Goal: Task Accomplishment & Management: Use online tool/utility

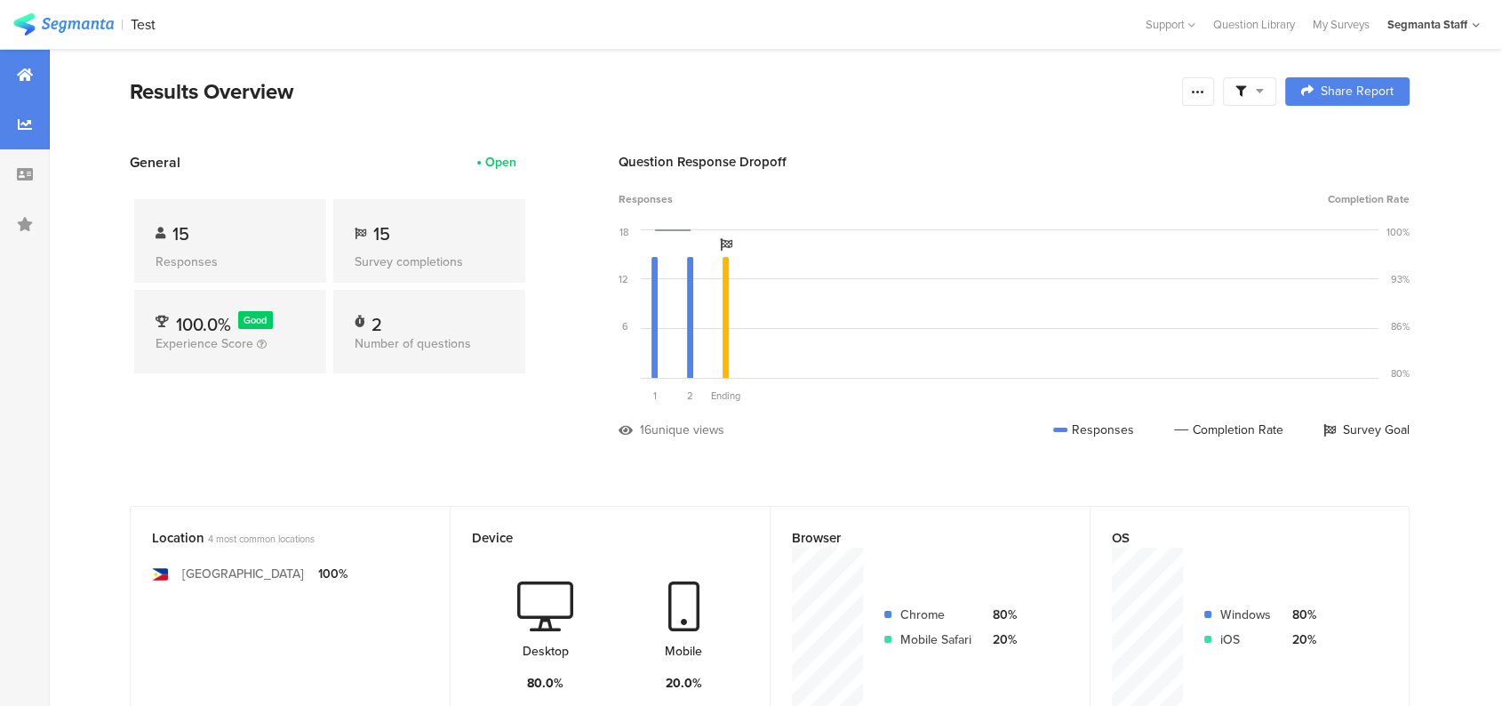
click at [36, 123] on div at bounding box center [25, 125] width 50 height 50
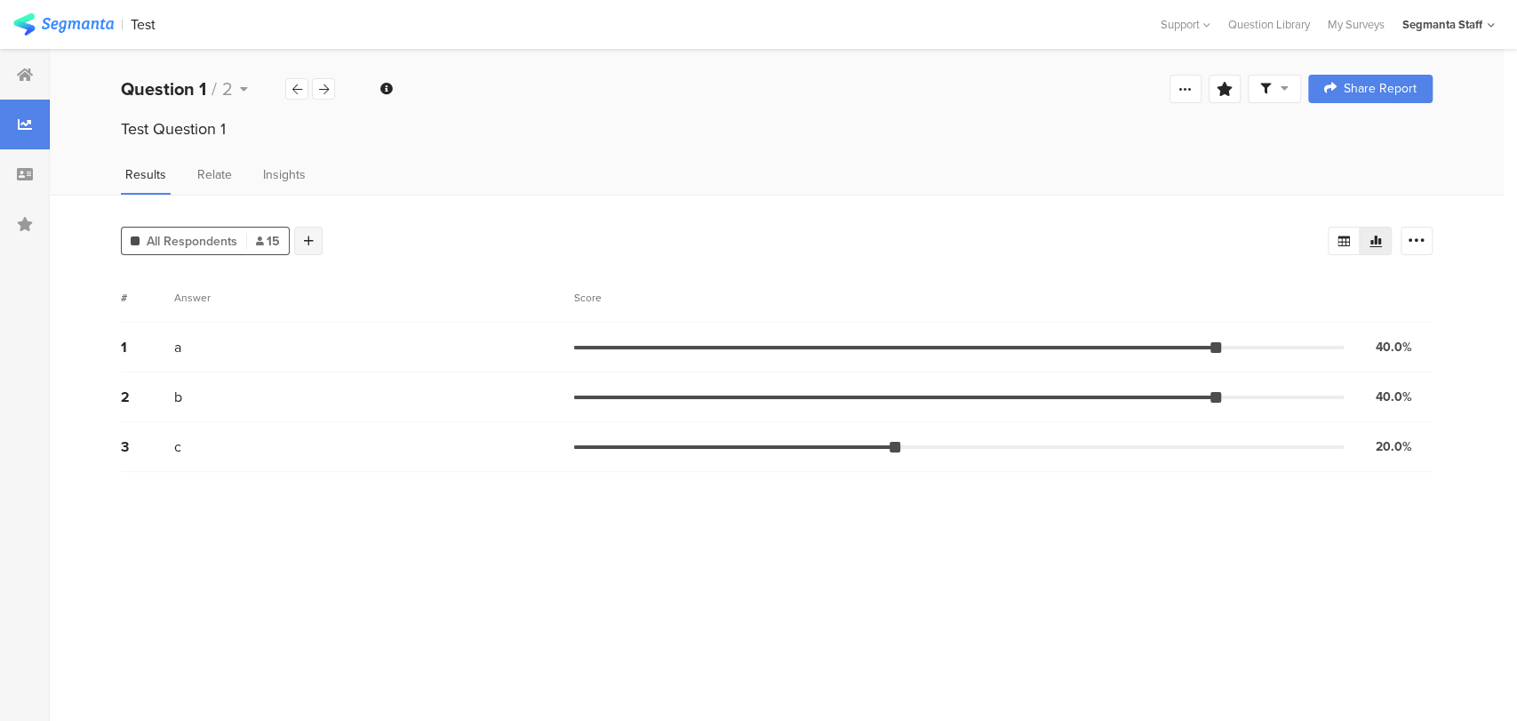
click at [316, 251] on div at bounding box center [308, 241] width 28 height 28
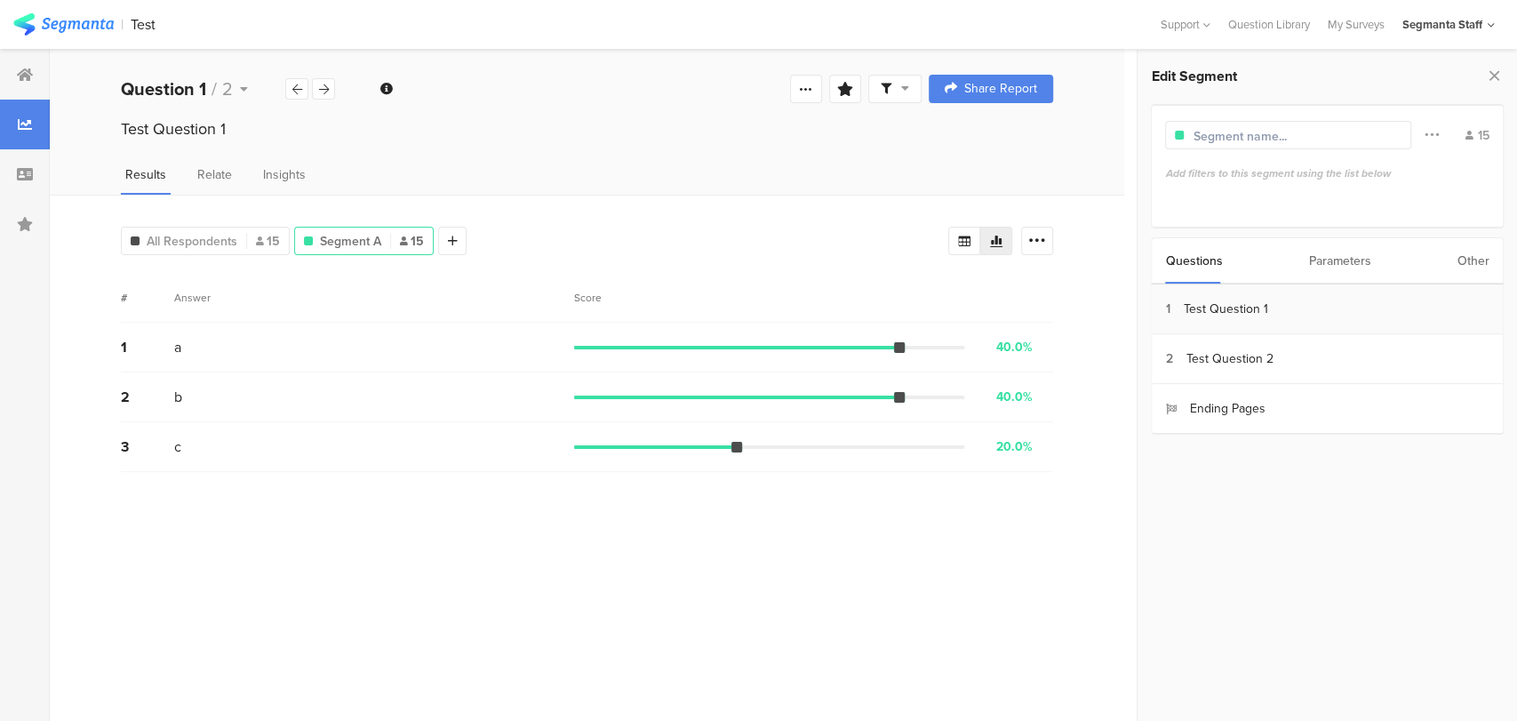
click at [1276, 322] on section "1 Test Question 1" at bounding box center [1327, 309] width 351 height 50
click at [1168, 308] on section "a 6" at bounding box center [1327, 299] width 358 height 37
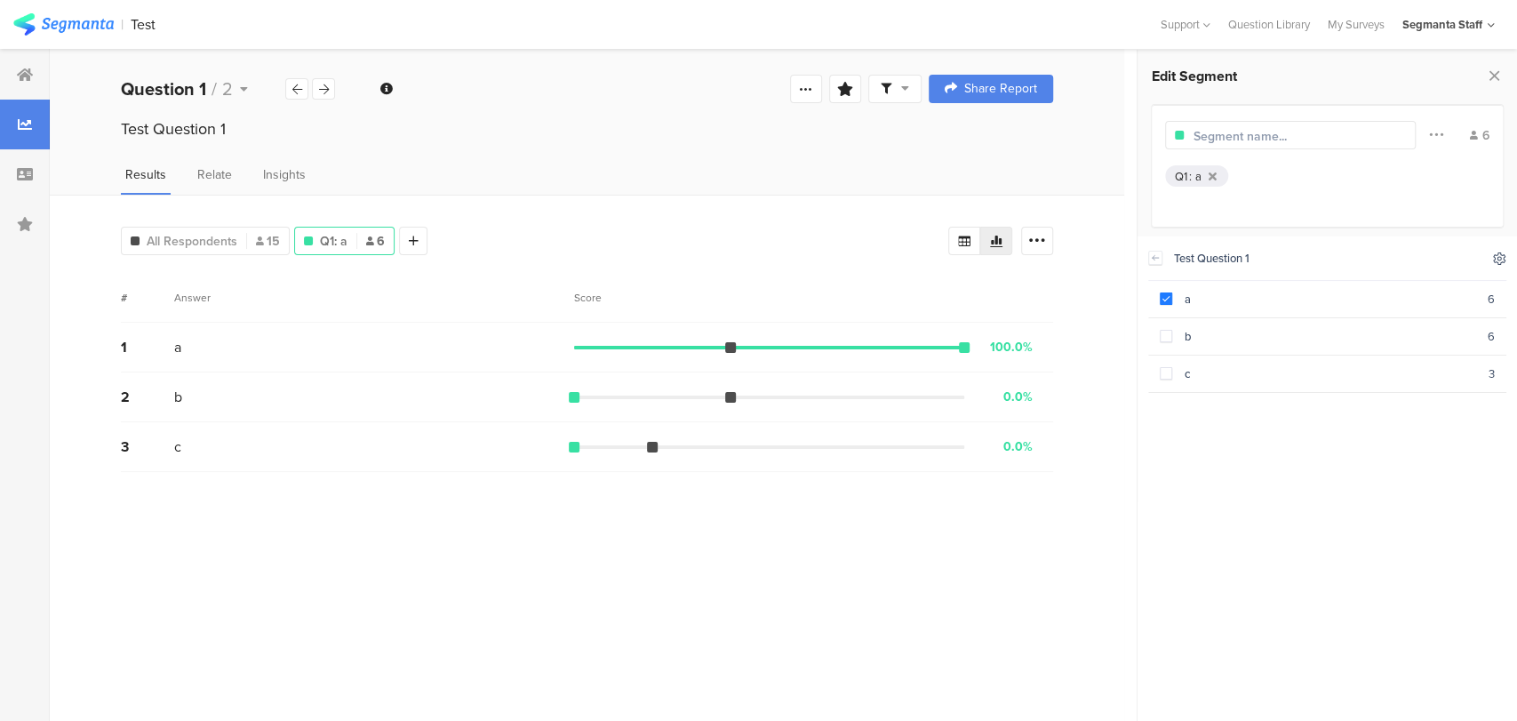
click at [1498, 257] on icon at bounding box center [1500, 258] width 12 height 12
click at [1361, 305] on icon at bounding box center [1354, 303] width 14 height 14
